Goal: Information Seeking & Learning: Learn about a topic

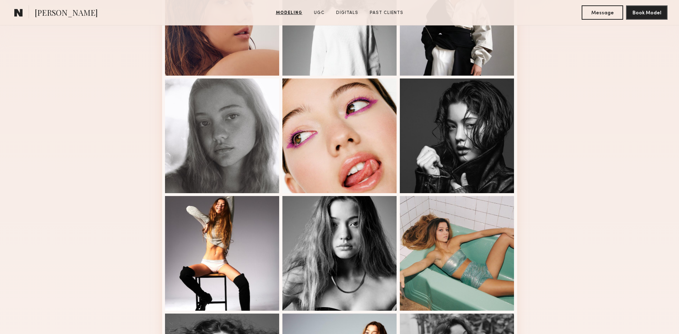
scroll to position [358, 0]
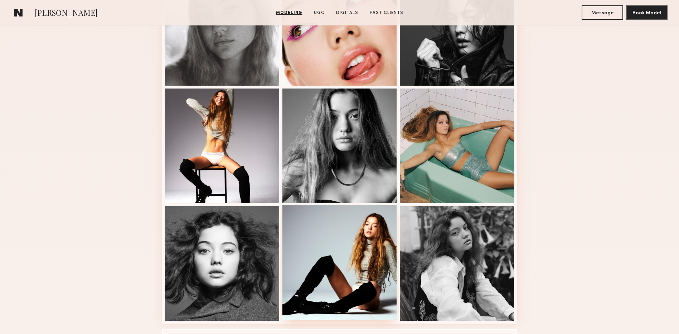
click at [369, 255] on div at bounding box center [340, 262] width 115 height 115
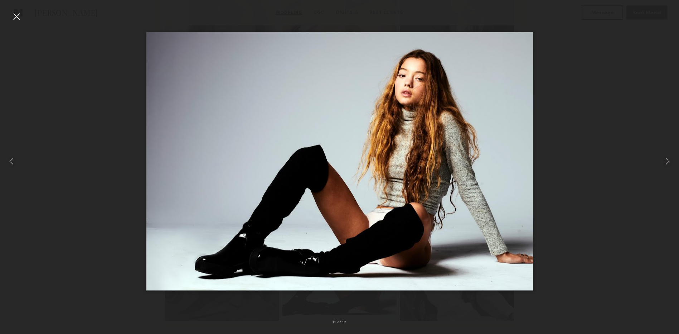
click at [17, 18] on div at bounding box center [16, 16] width 11 height 11
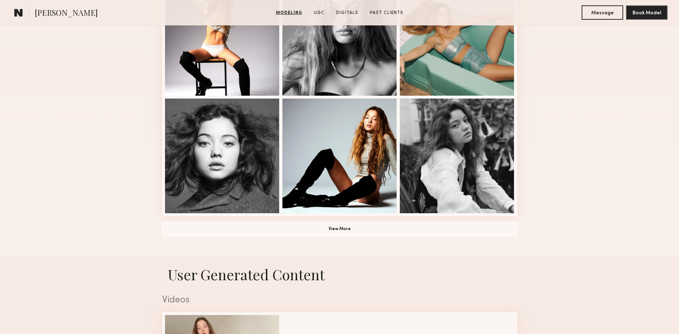
scroll to position [537, 0]
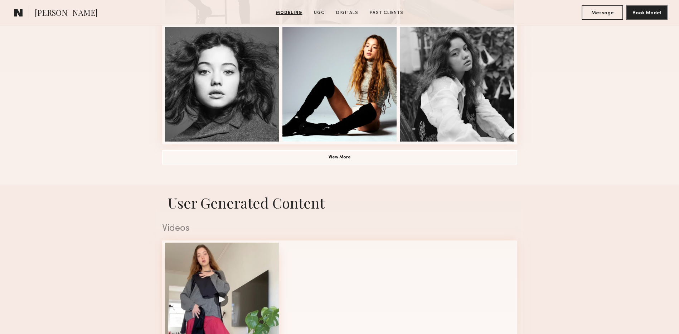
click at [223, 294] on div at bounding box center [222, 299] width 115 height 115
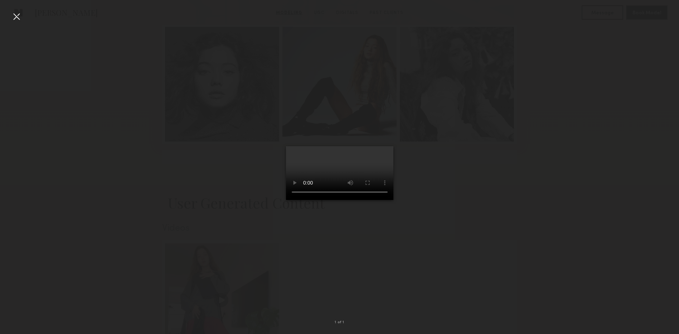
click at [13, 15] on div at bounding box center [16, 16] width 11 height 11
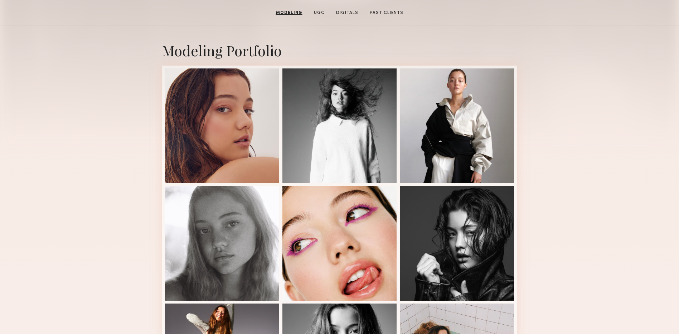
scroll to position [36, 0]
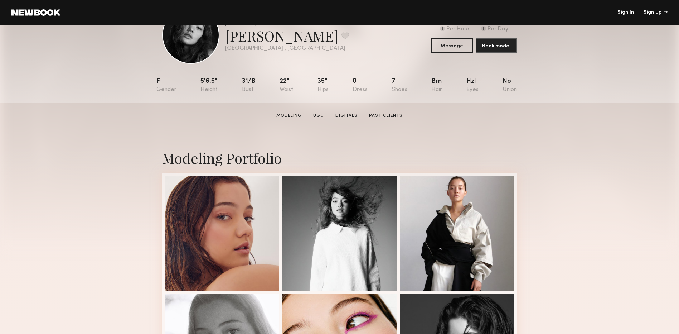
click at [284, 124] on section "[PERSON_NAME] Modeling UGC Digitals Past Clients Message Book Model" at bounding box center [339, 115] width 679 height 25
click at [348, 117] on link "Digitals" at bounding box center [347, 115] width 28 height 6
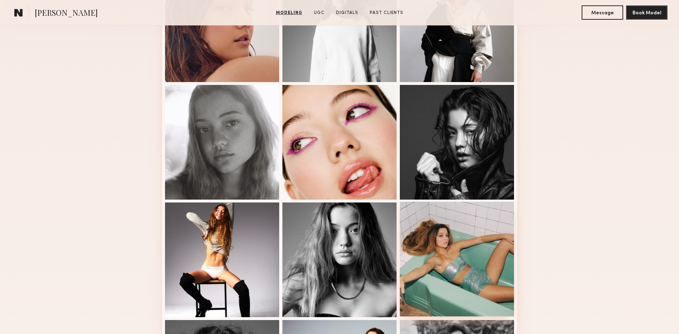
scroll to position [101, 0]
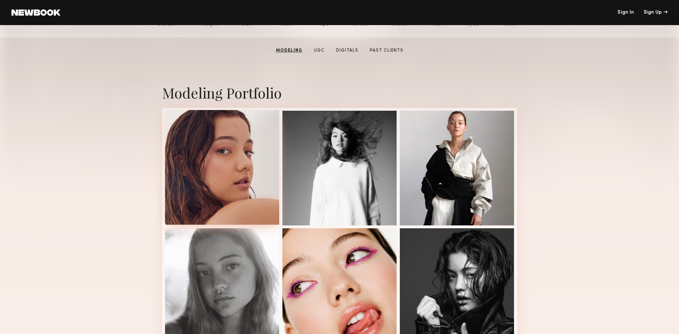
click at [228, 183] on div at bounding box center [222, 167] width 115 height 115
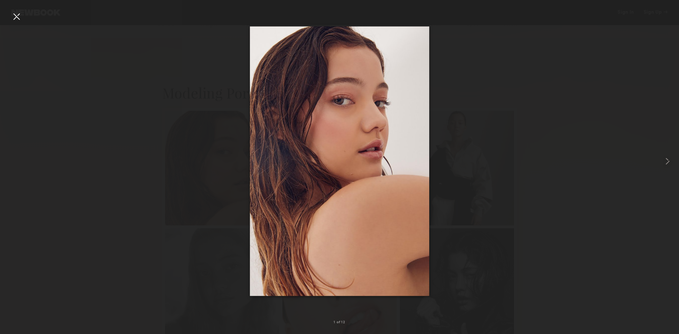
click at [22, 23] on div at bounding box center [339, 160] width 679 height 299
click at [13, 18] on div at bounding box center [16, 16] width 11 height 11
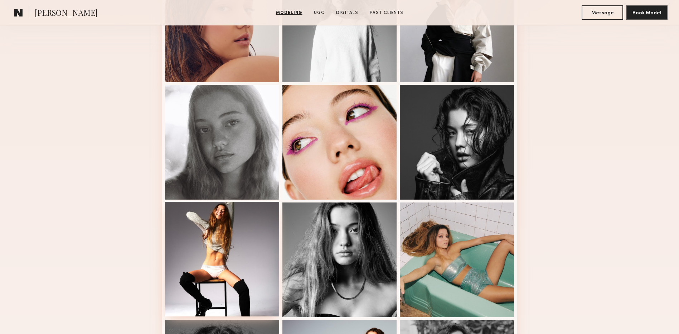
scroll to position [280, 0]
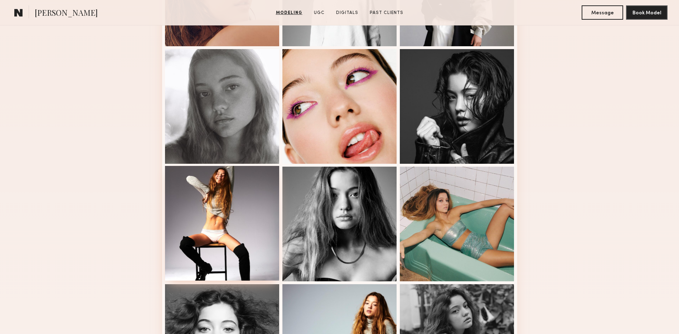
click at [266, 237] on div at bounding box center [222, 223] width 115 height 115
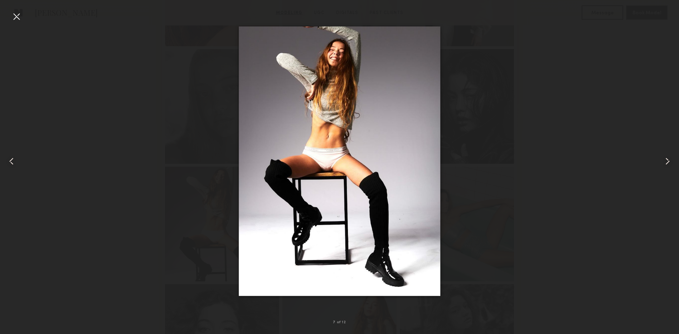
click at [17, 17] on div at bounding box center [16, 16] width 11 height 11
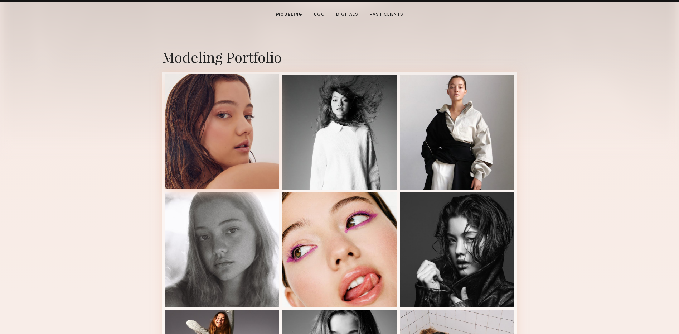
scroll to position [29, 0]
